Goal: Information Seeking & Learning: Learn about a topic

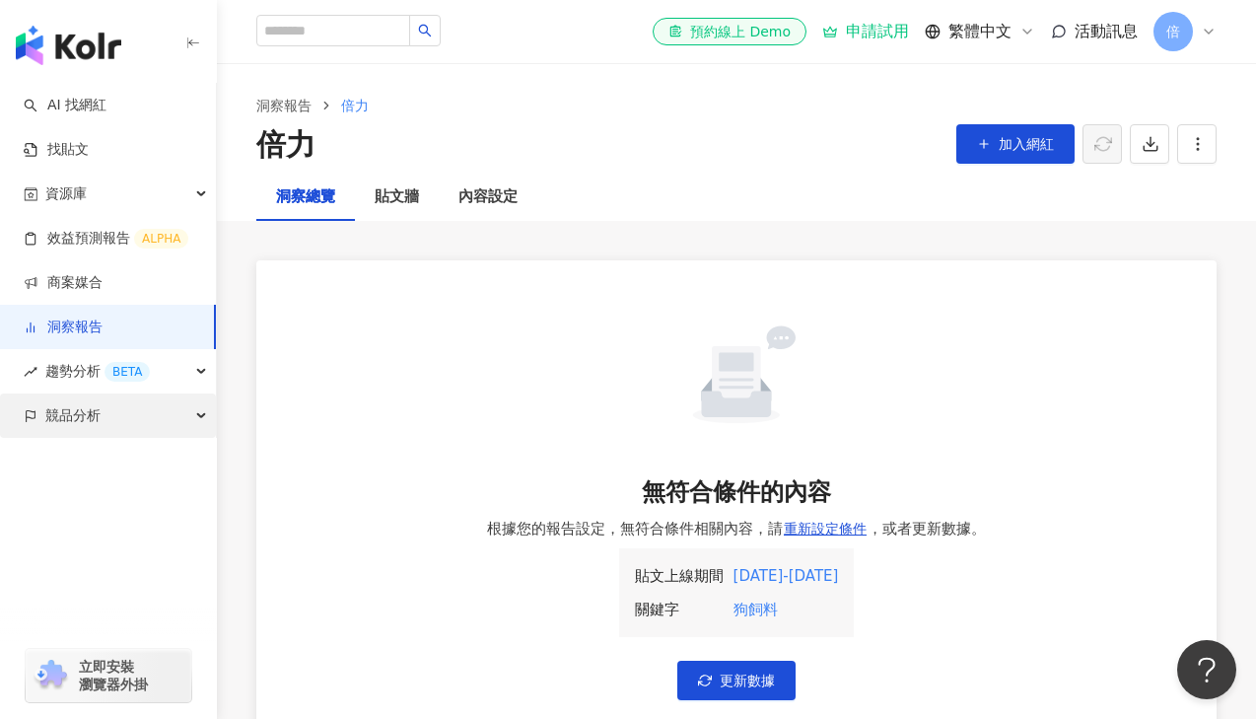
click at [146, 411] on div "競品分析" at bounding box center [108, 415] width 216 height 44
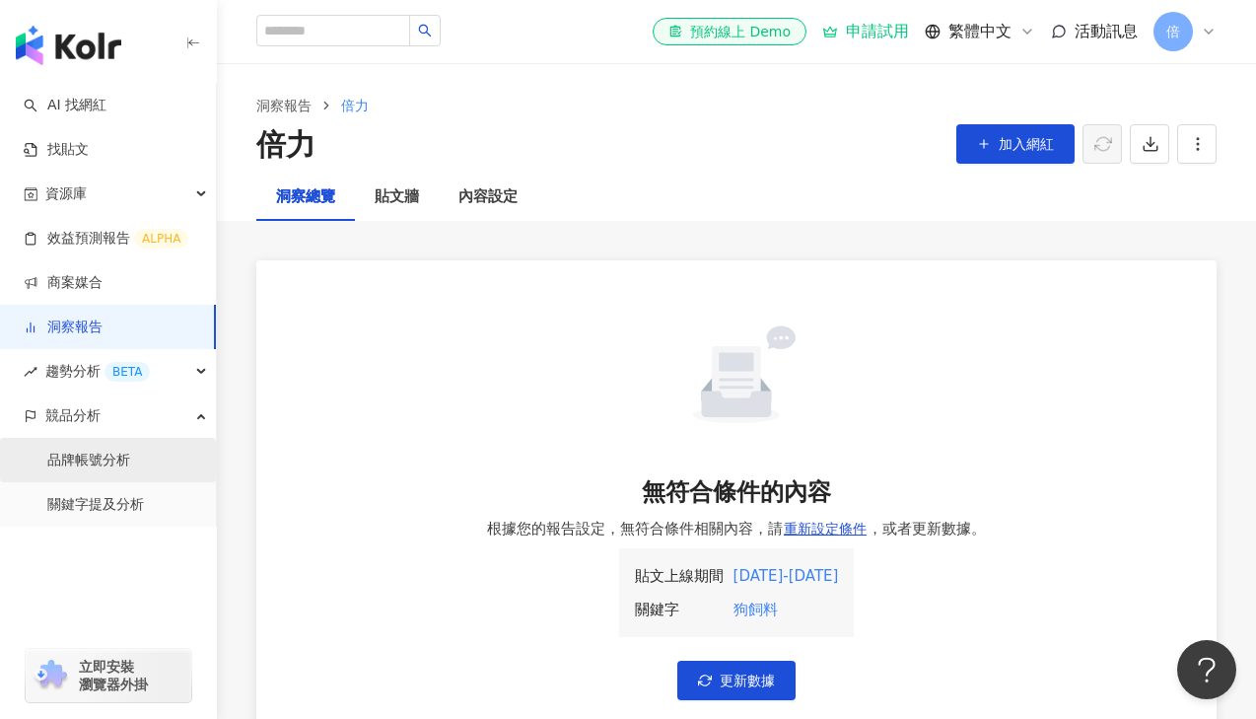
click at [76, 470] on link "品牌帳號分析" at bounding box center [88, 461] width 83 height 20
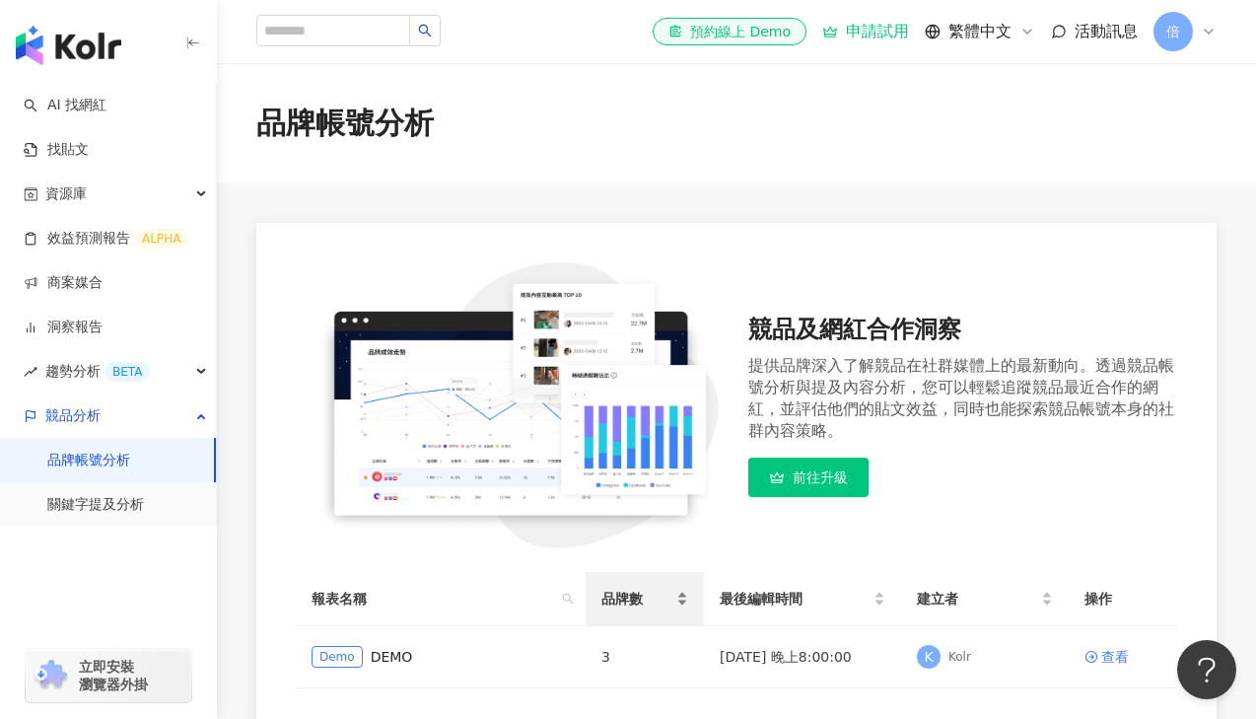
scroll to position [228, 0]
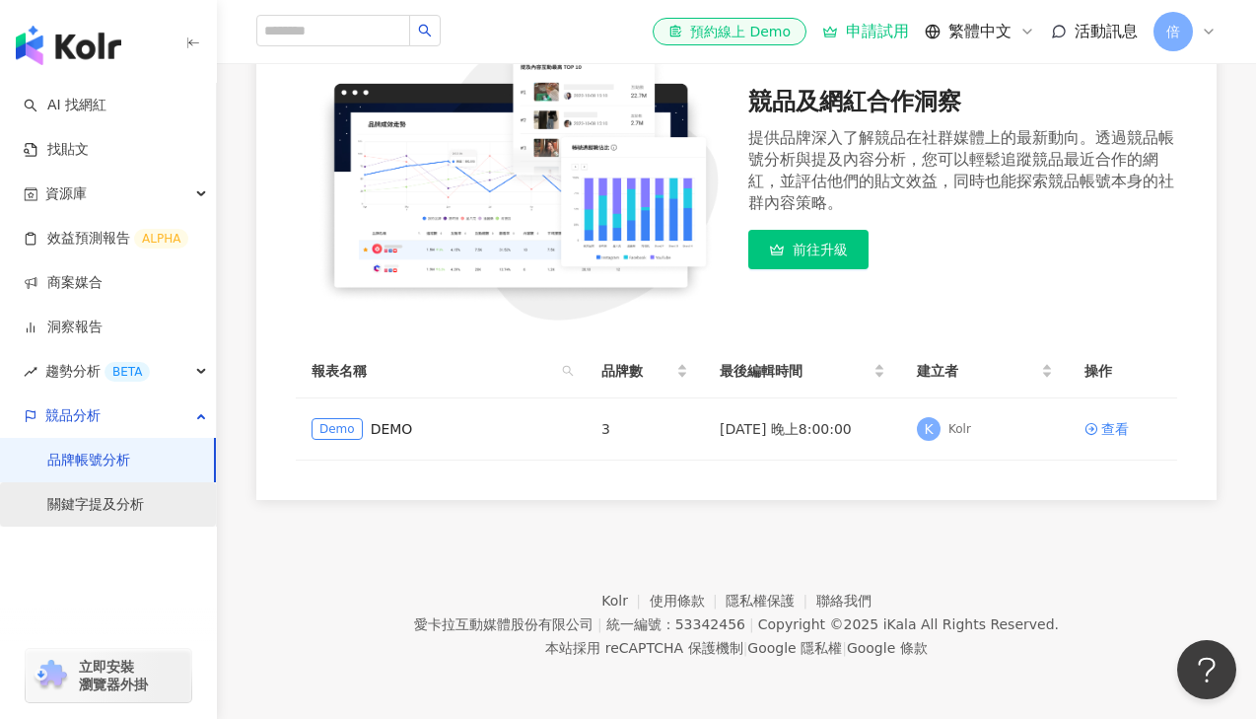
click at [121, 495] on link "關鍵字提及分析" at bounding box center [95, 505] width 97 height 20
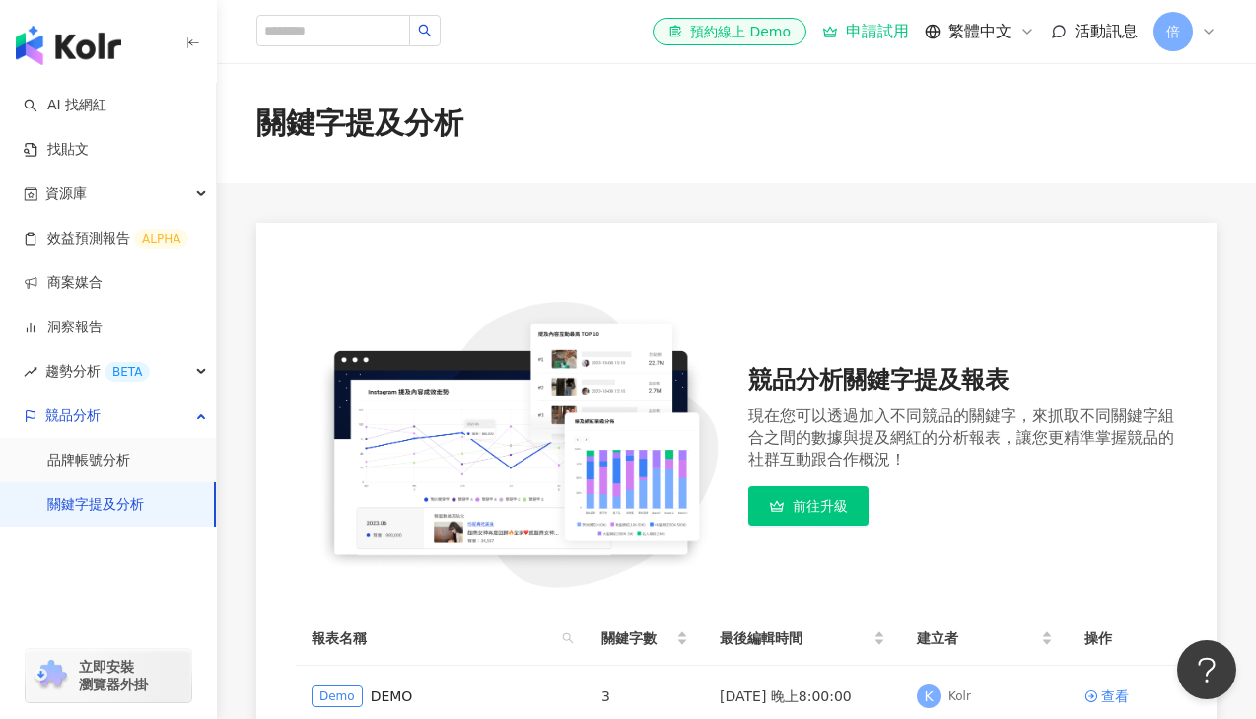
click at [115, 497] on link "關鍵字提及分析" at bounding box center [95, 505] width 97 height 20
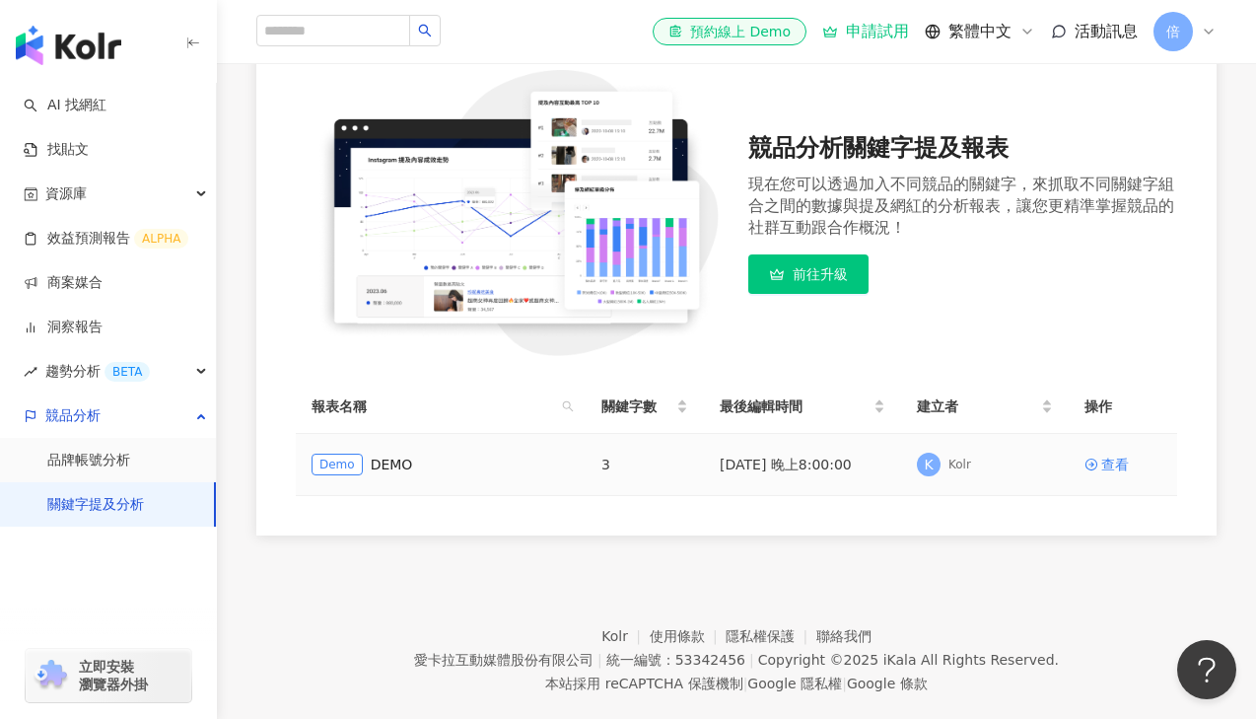
scroll to position [267, 0]
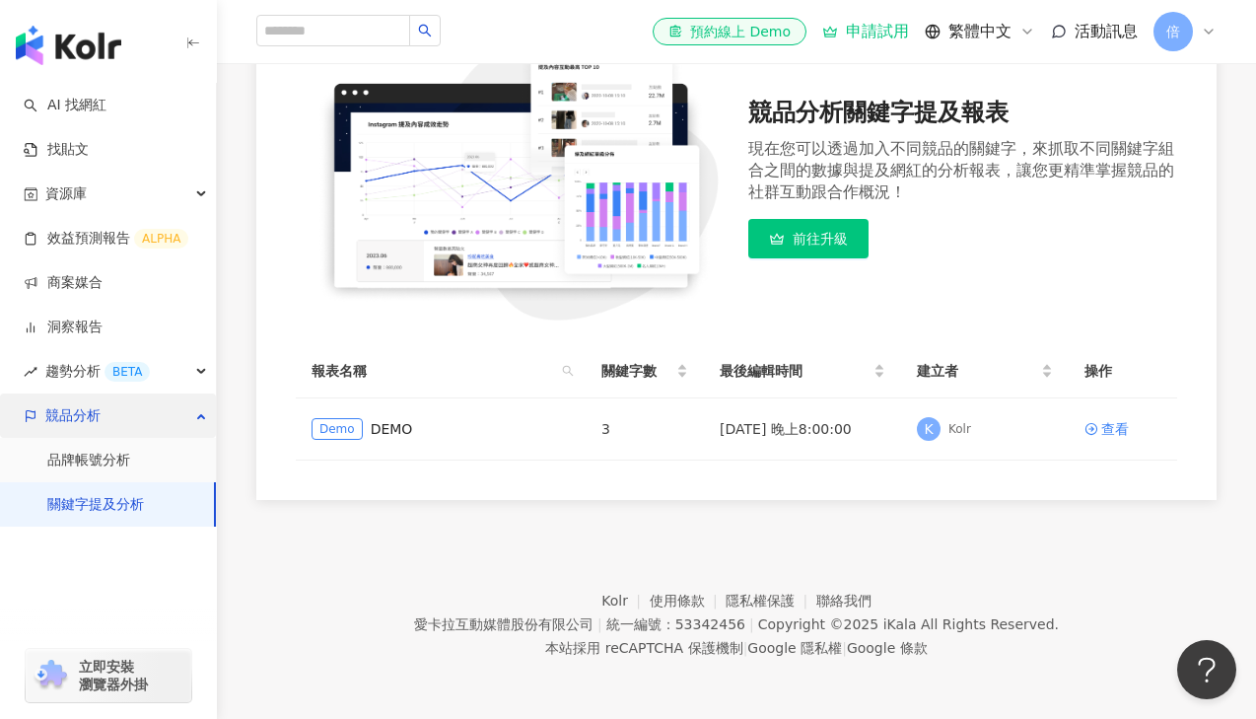
click at [51, 419] on span "競品分析" at bounding box center [72, 415] width 55 height 44
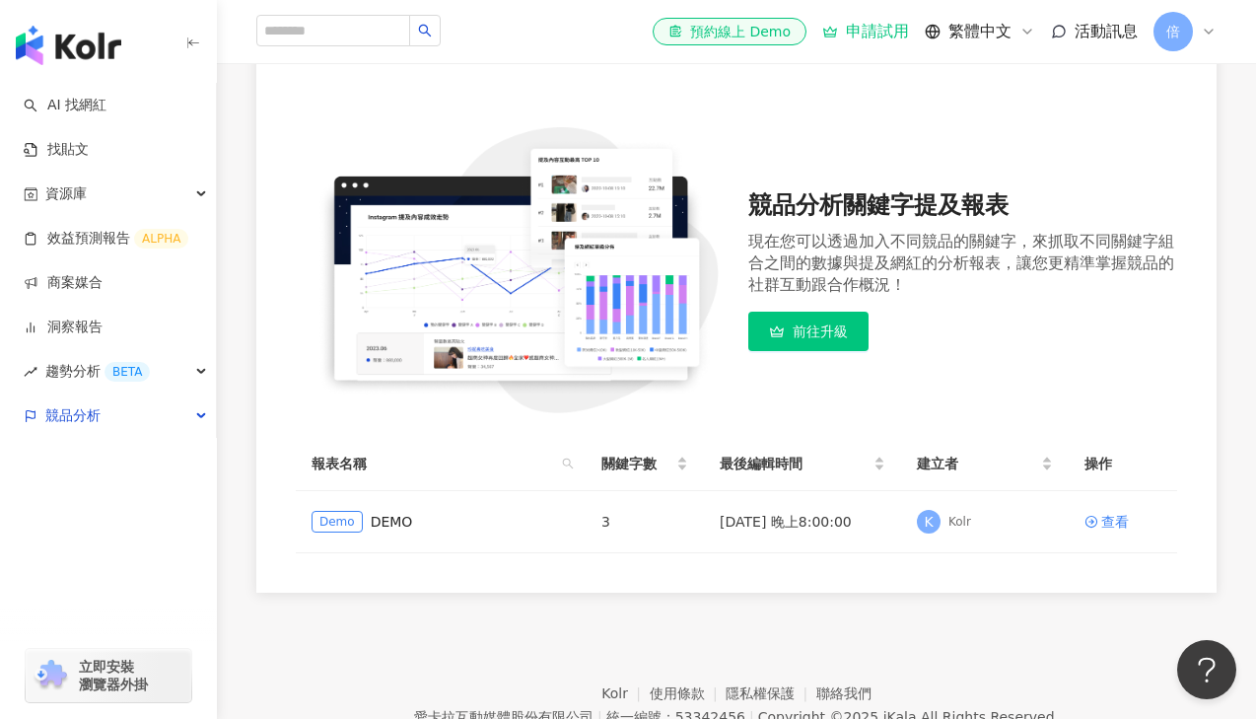
scroll to position [0, 0]
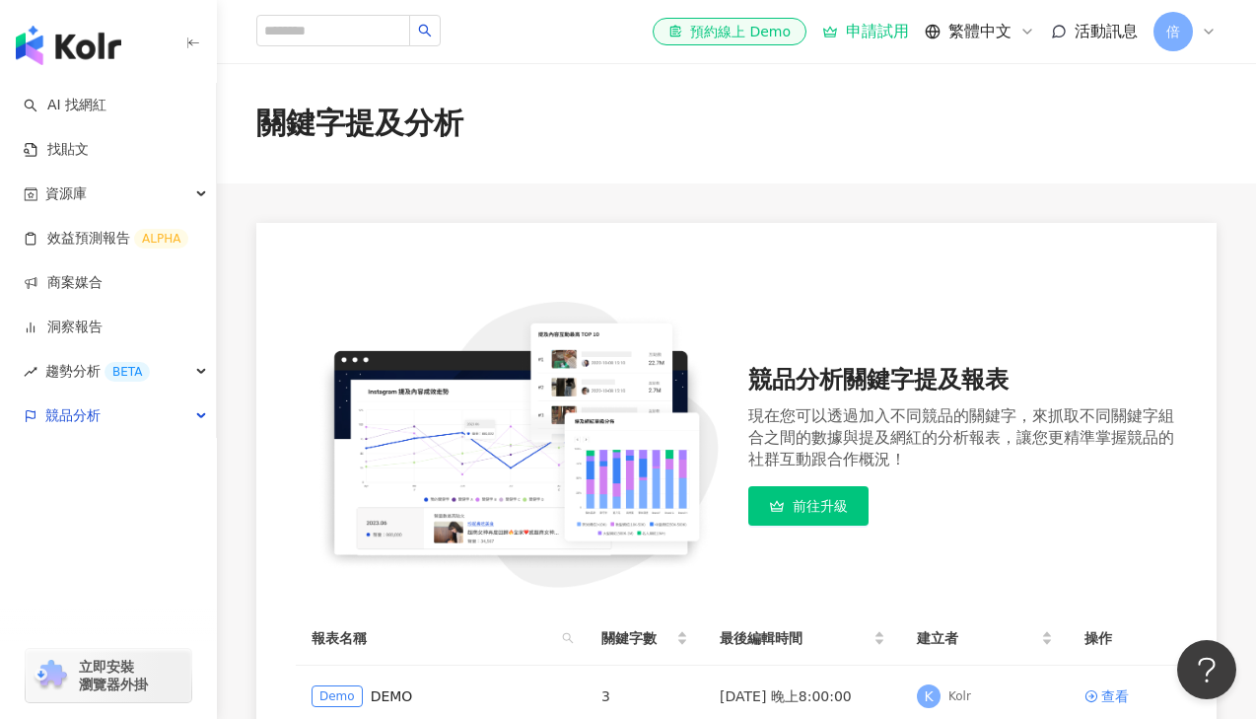
click at [1197, 29] on div "倍" at bounding box center [1185, 31] width 63 height 39
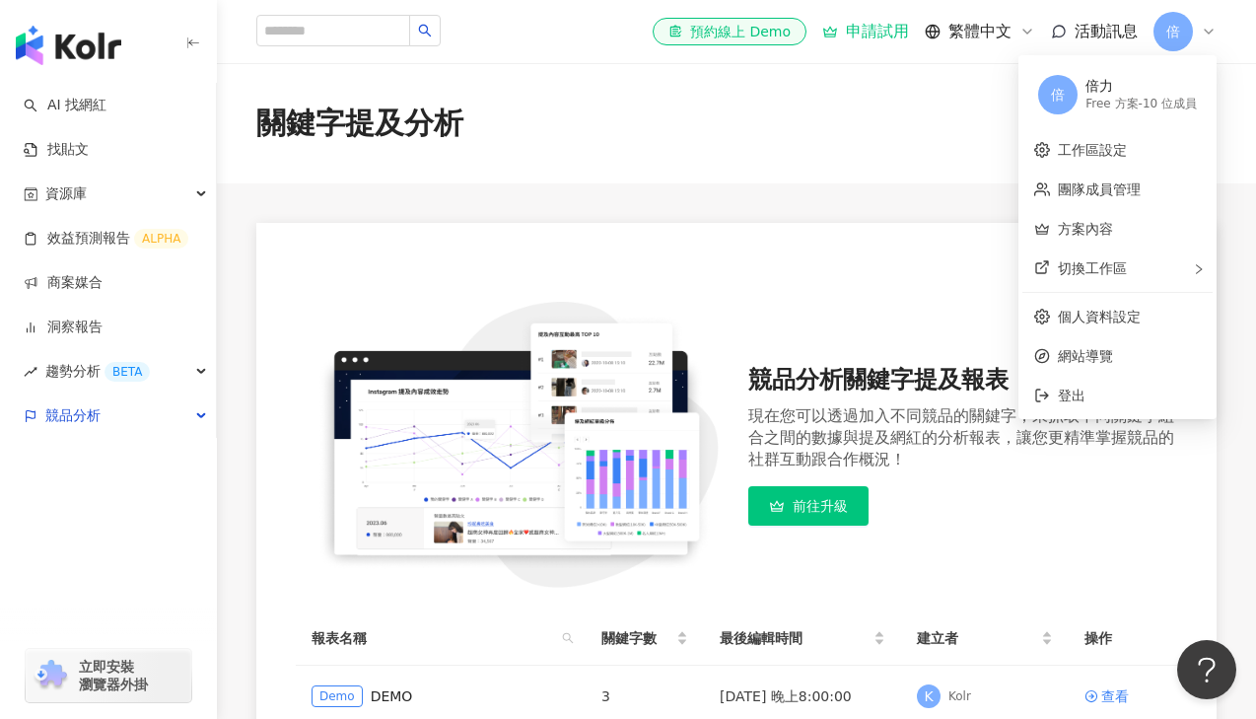
click at [1199, 30] on div "倍" at bounding box center [1185, 31] width 63 height 39
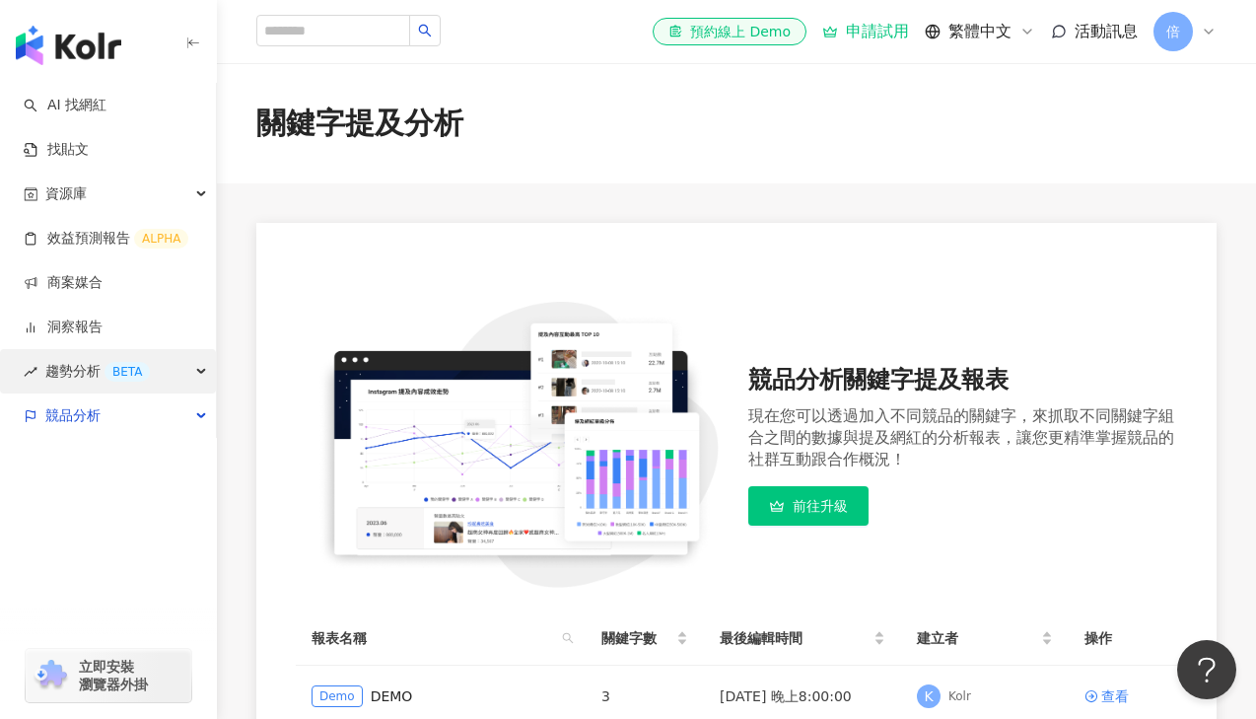
click at [57, 366] on span "趨勢分析 BETA" at bounding box center [97, 371] width 105 height 44
